Goal: Task Accomplishment & Management: Manage account settings

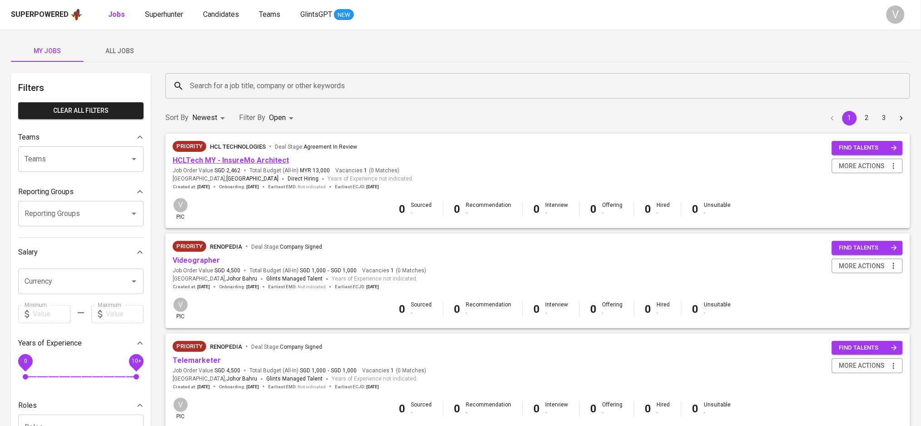
click at [258, 160] on link "HCLTech MY - InsureMo Architect" at bounding box center [231, 160] width 116 height 9
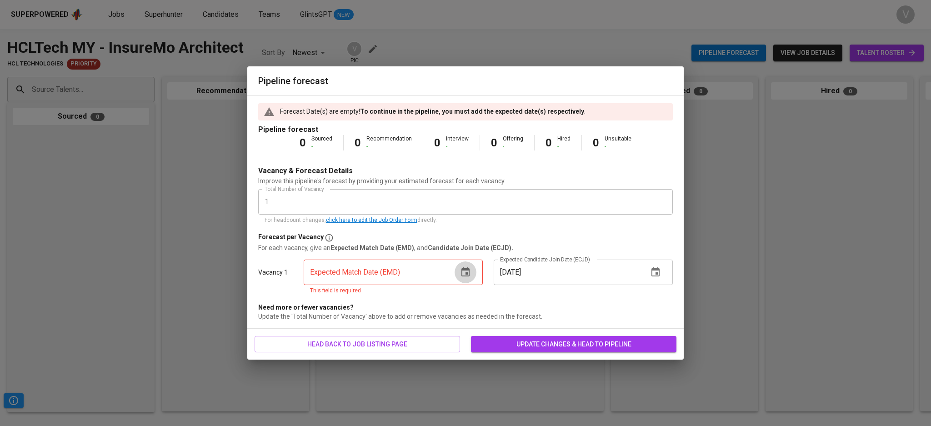
click at [462, 274] on icon "button" at bounding box center [465, 271] width 8 height 9
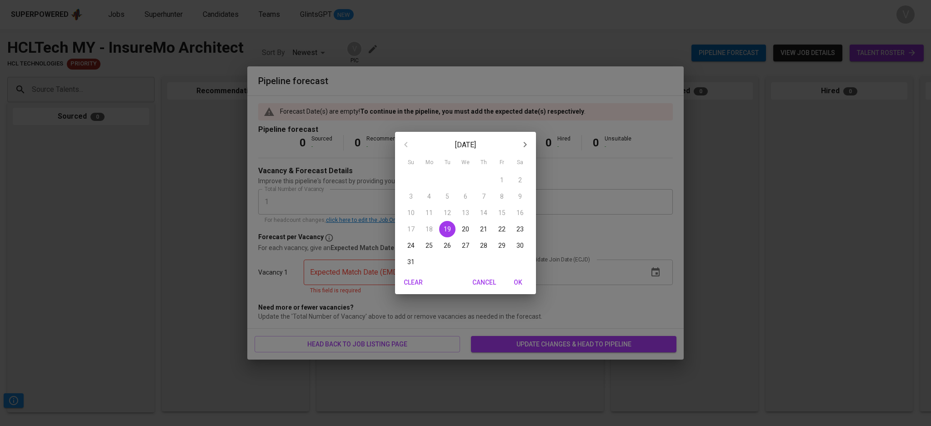
click at [417, 261] on span "31" at bounding box center [411, 261] width 16 height 9
type input "08/31/2025"
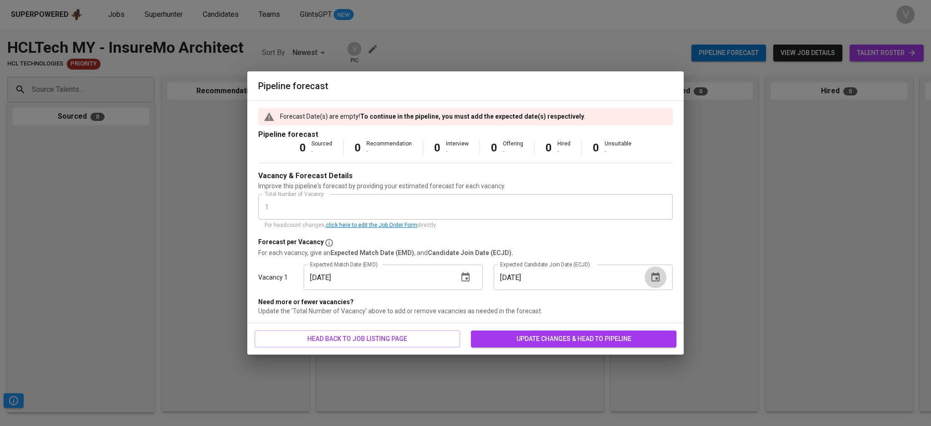
click at [652, 281] on icon "button" at bounding box center [655, 276] width 8 height 9
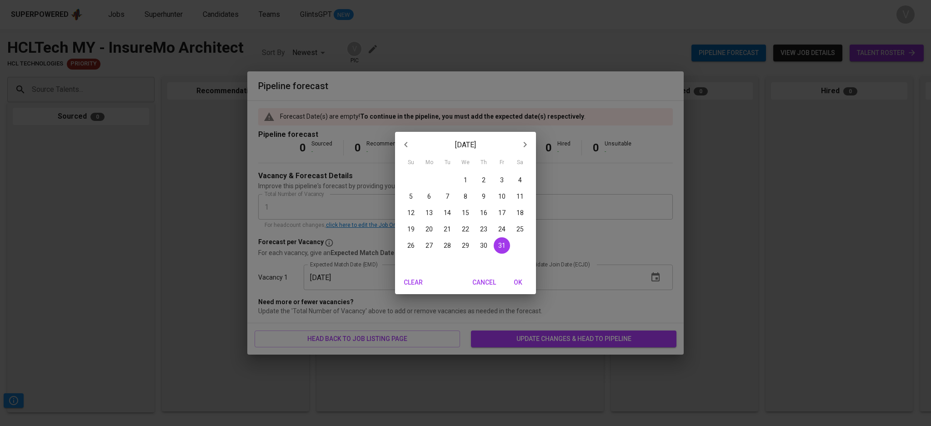
click at [515, 284] on span "OK" at bounding box center [518, 282] width 22 height 11
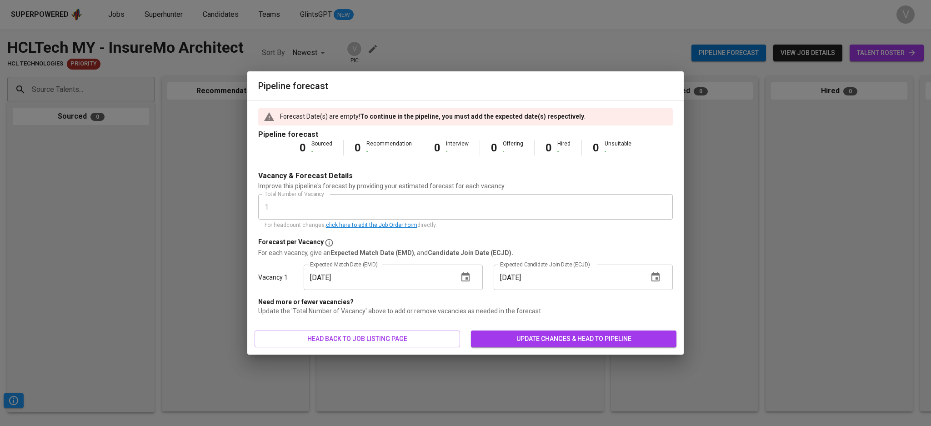
drag, startPoint x: 556, startPoint y: 336, endPoint x: 382, endPoint y: 220, distance: 209.4
click at [556, 335] on span "update changes & head to pipeline" at bounding box center [573, 338] width 191 height 11
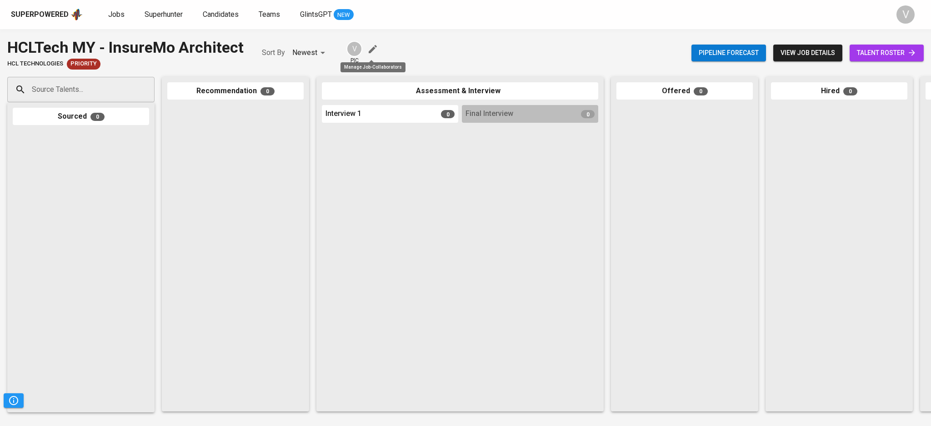
click at [371, 48] on icon "button" at bounding box center [372, 49] width 11 height 11
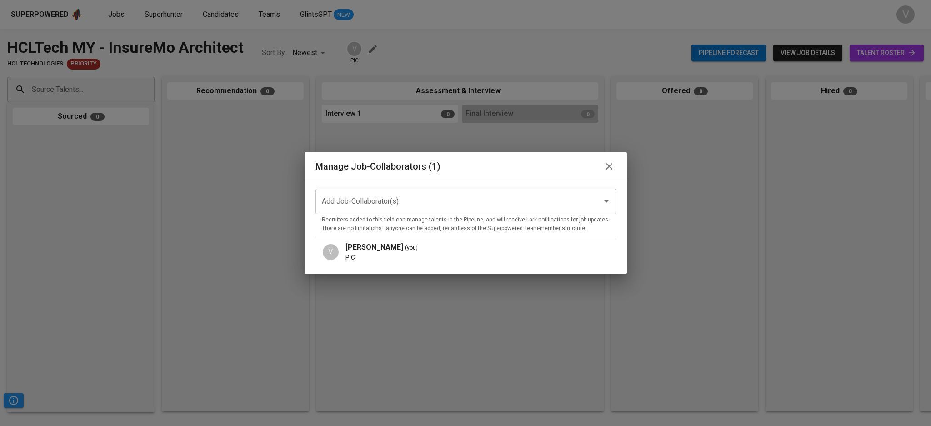
click at [347, 195] on input "Add Job-Collaborator(s)" at bounding box center [453, 201] width 267 height 17
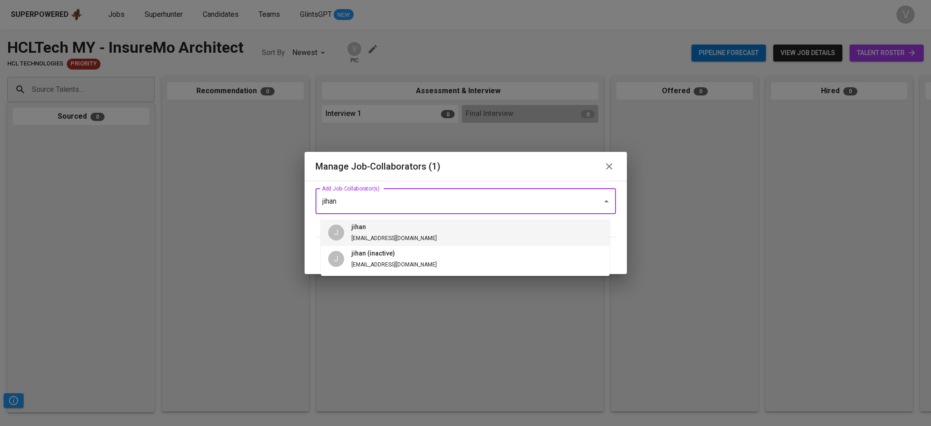
click at [380, 238] on span "jihan@glints.com" at bounding box center [393, 238] width 85 height 6
type input "jihan"
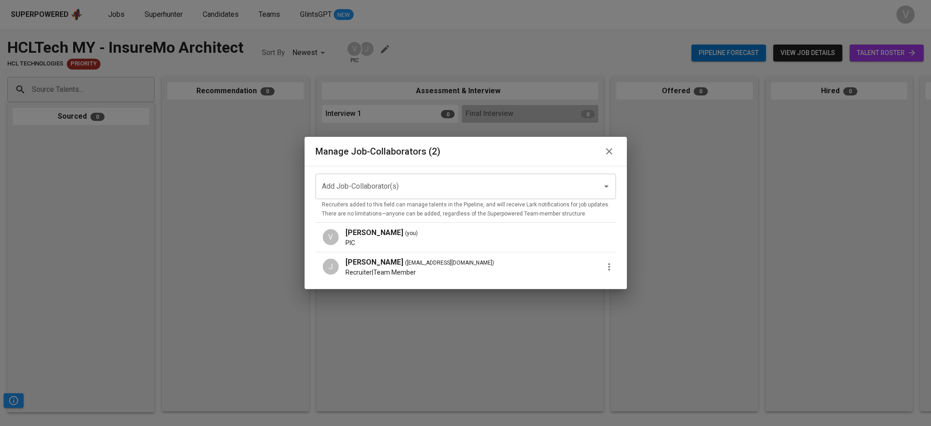
drag, startPoint x: 720, startPoint y: 239, endPoint x: 712, endPoint y: 234, distance: 9.8
